Goal: Task Accomplishment & Management: Use online tool/utility

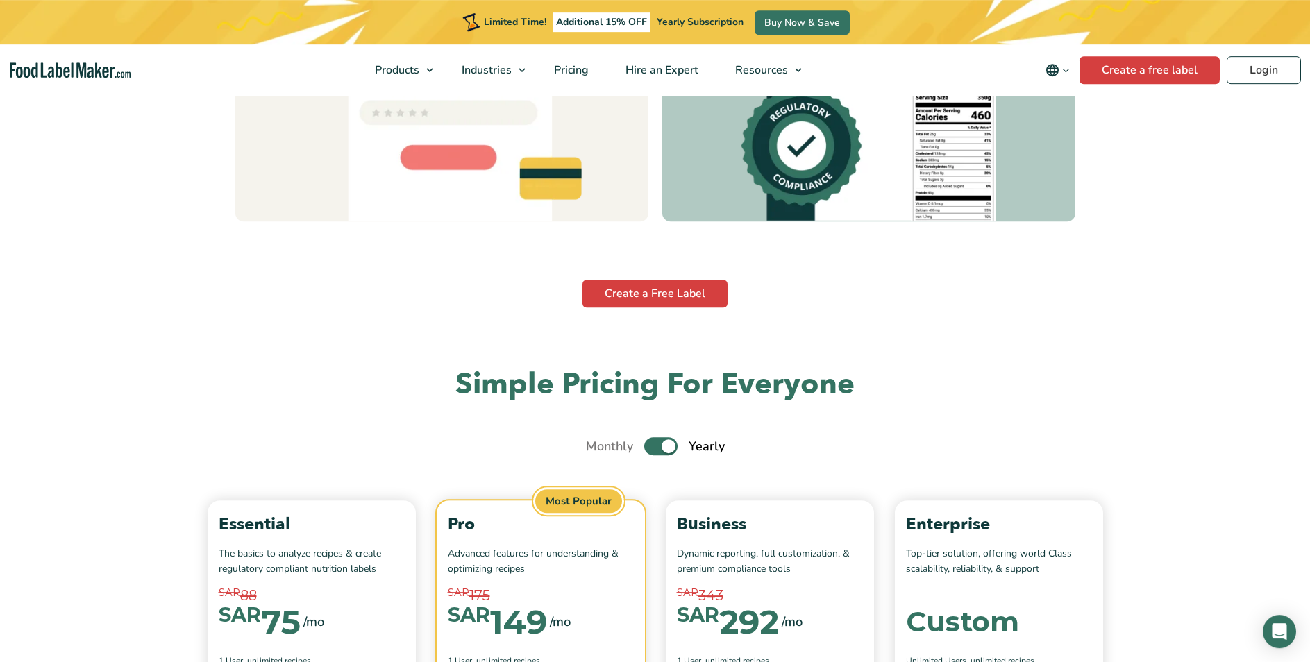
scroll to position [4549, 0]
click at [701, 296] on link "Create a Free Label" at bounding box center [654, 293] width 145 height 28
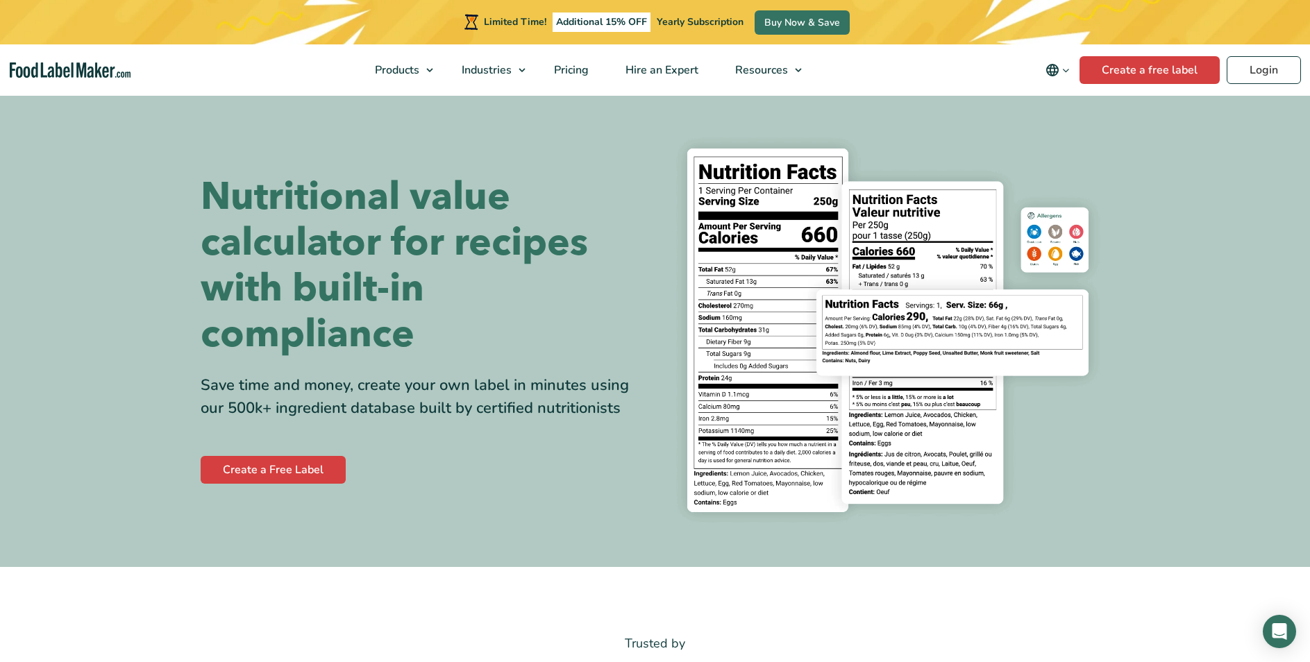
click at [428, 206] on h1 "Nutritional value calculator for recipes with built-in compliance" at bounding box center [423, 265] width 444 height 183
click at [373, 246] on h1 "Nutritional value calculator for recipes with built-in compliance" at bounding box center [423, 265] width 444 height 183
